Goal: Transaction & Acquisition: Purchase product/service

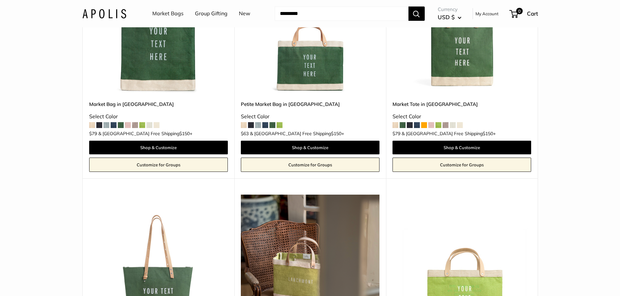
scroll to position [1789, 0]
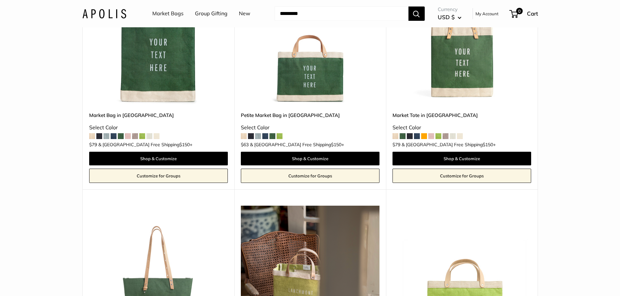
click at [250, 136] on span at bounding box center [251, 136] width 6 height 6
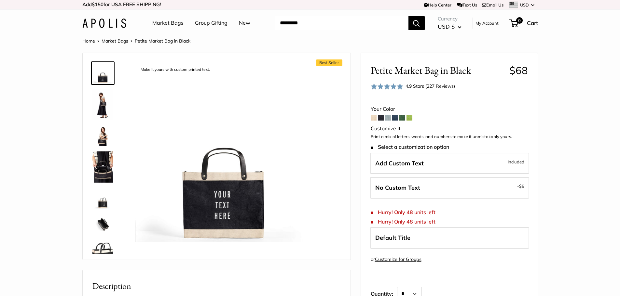
click at [386, 118] on span at bounding box center [388, 118] width 6 height 6
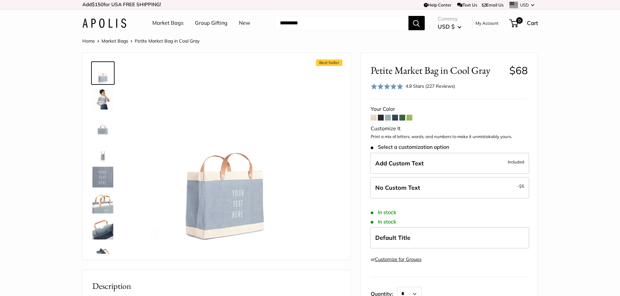
click at [395, 118] on span at bounding box center [395, 118] width 6 height 6
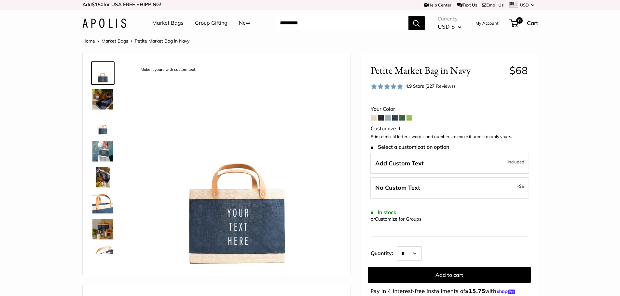
click at [402, 117] on span at bounding box center [402, 118] width 6 height 6
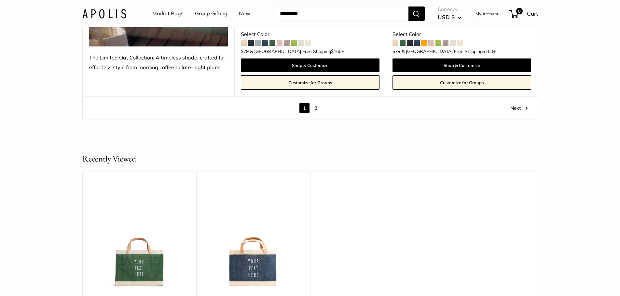
scroll to position [3806, 0]
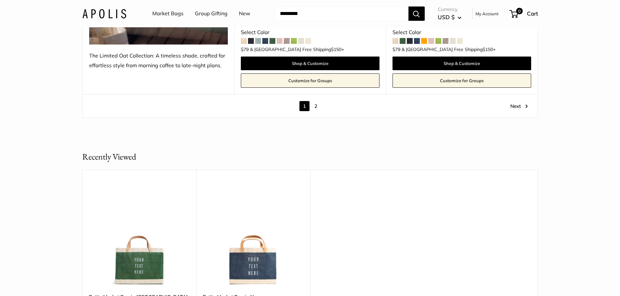
click at [315, 106] on link "2" at bounding box center [316, 106] width 10 height 10
